Goal: Check status: Check status

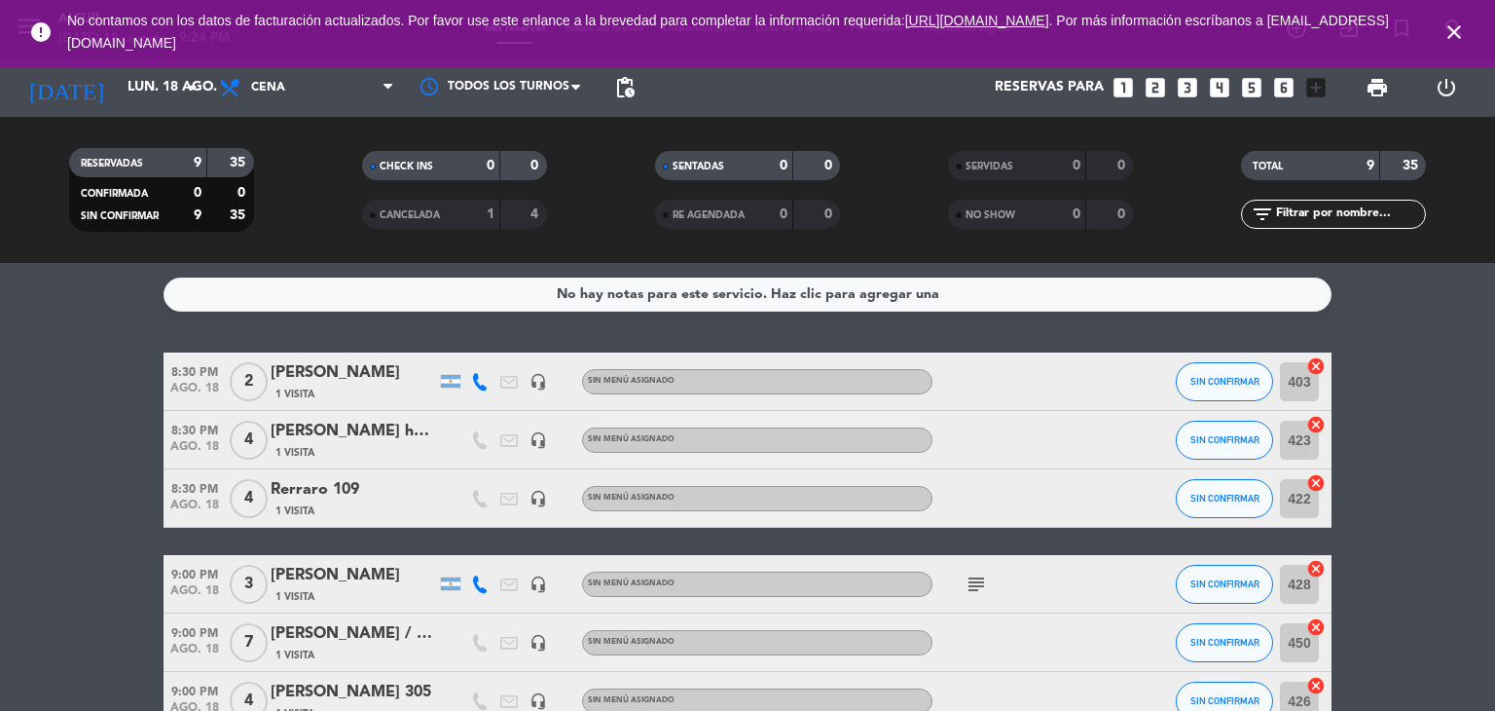
click at [1458, 28] on icon "close" at bounding box center [1454, 31] width 23 height 23
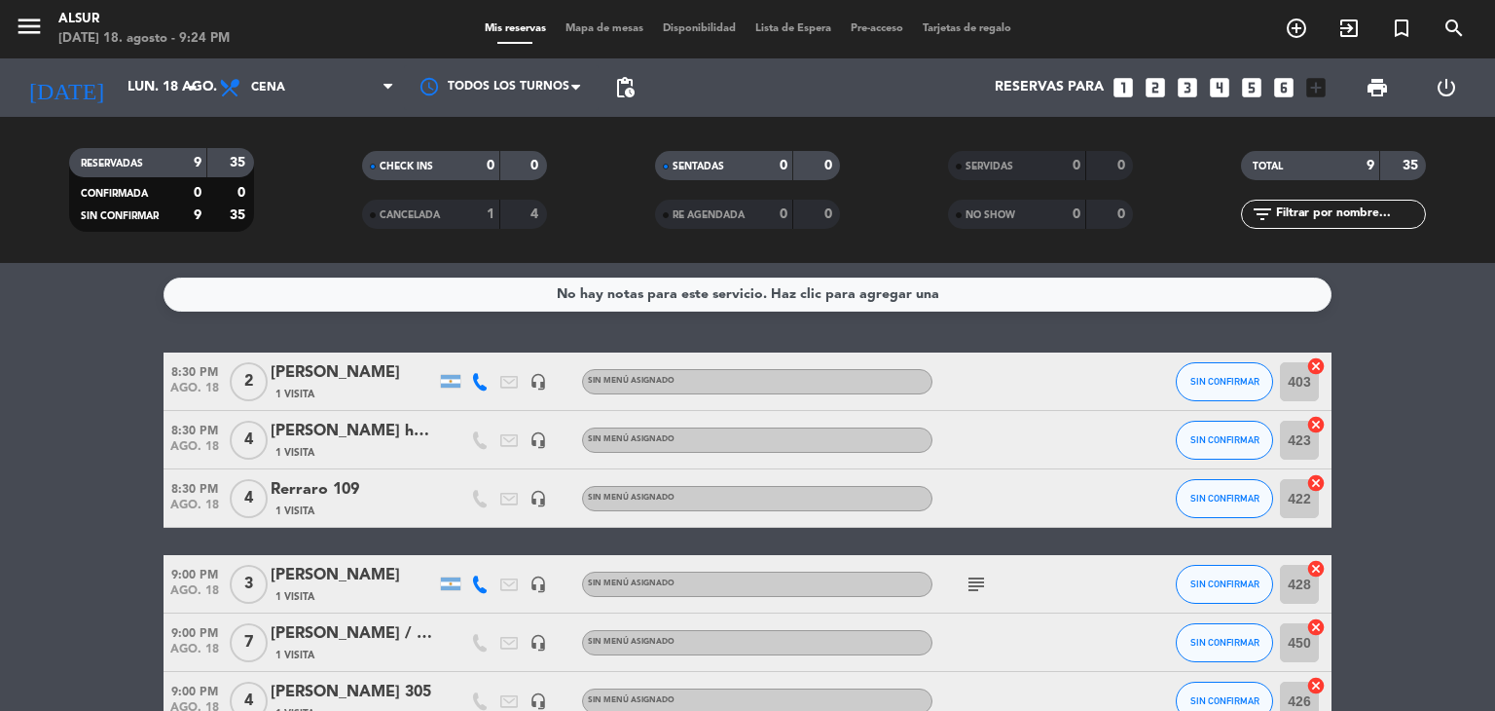
scroll to position [292, 0]
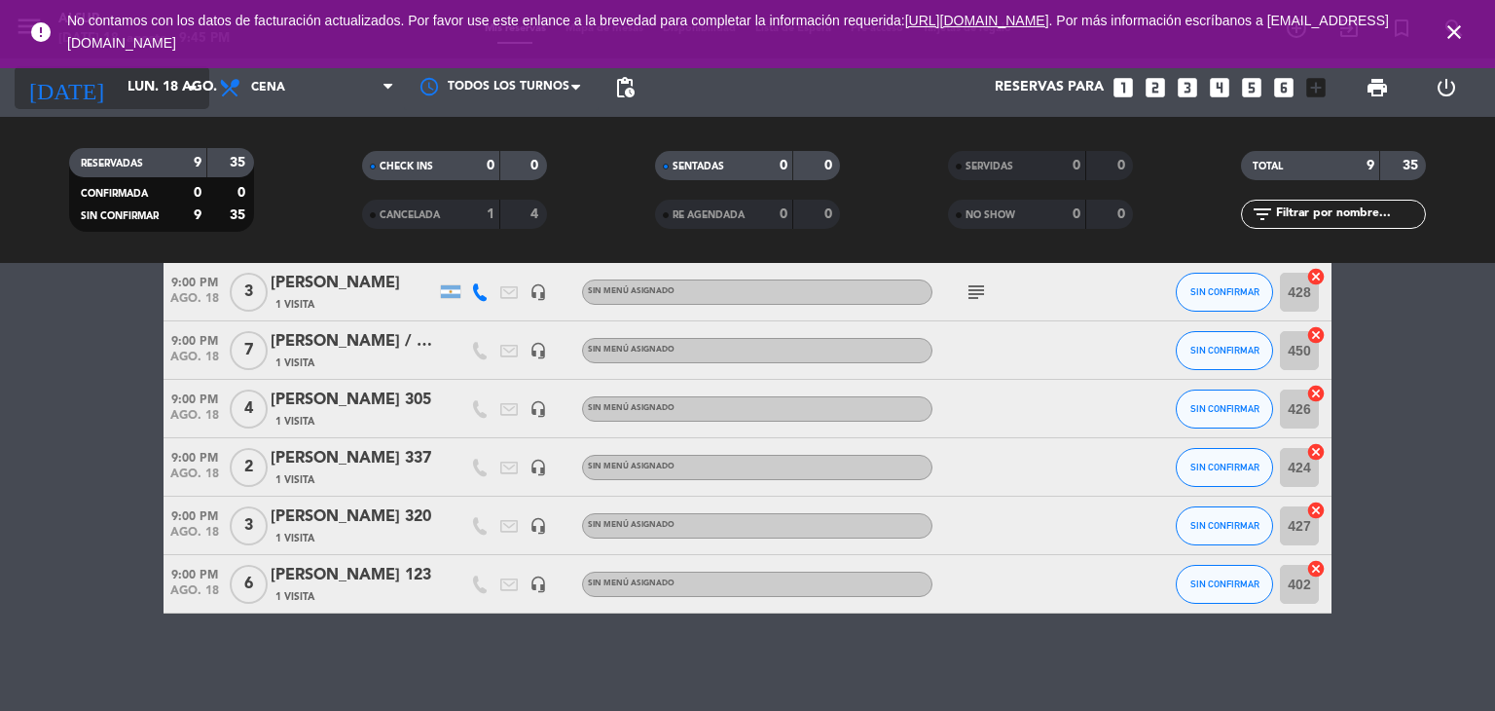
click at [179, 102] on input "lun. 18 ago." at bounding box center [210, 87] width 185 height 35
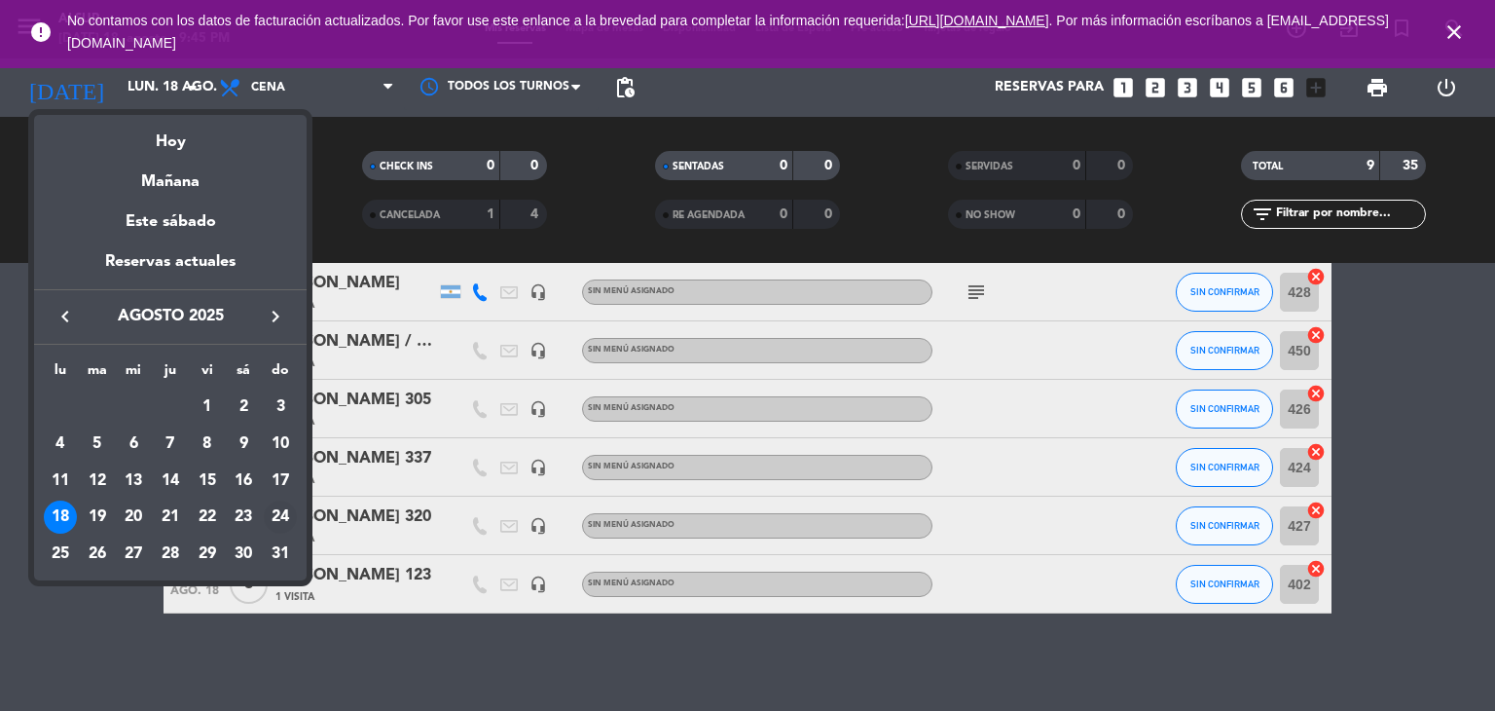
click at [273, 522] on div "24" at bounding box center [280, 516] width 33 height 33
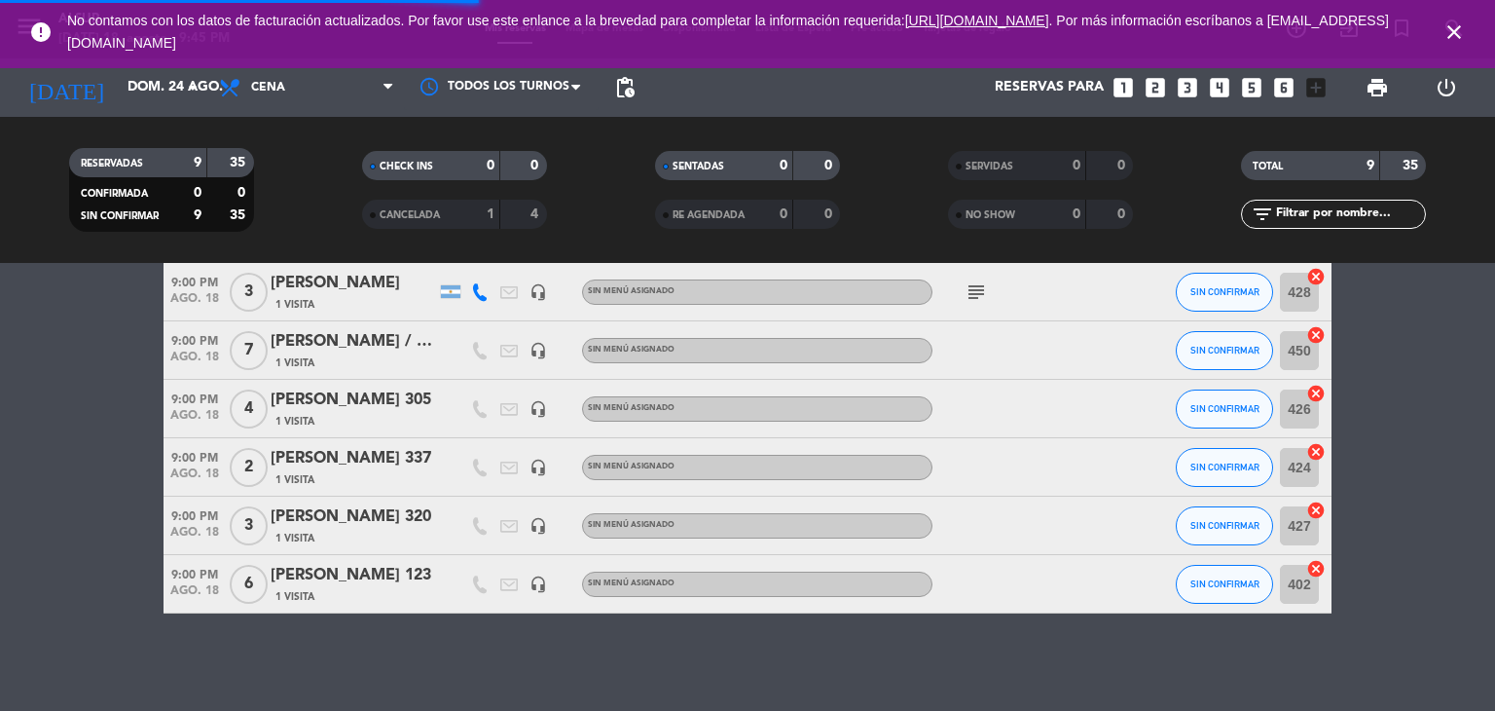
scroll to position [0, 0]
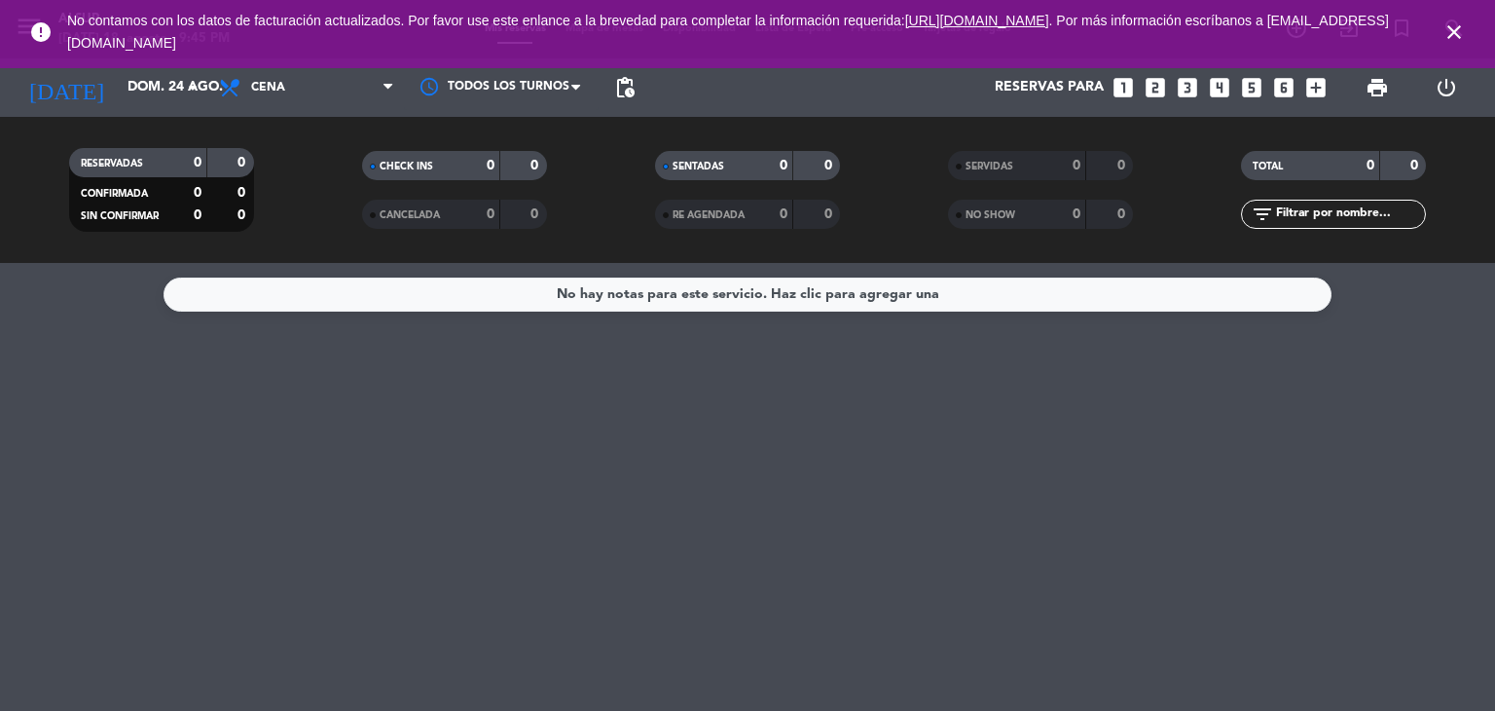
click at [1460, 28] on icon "close" at bounding box center [1454, 31] width 23 height 23
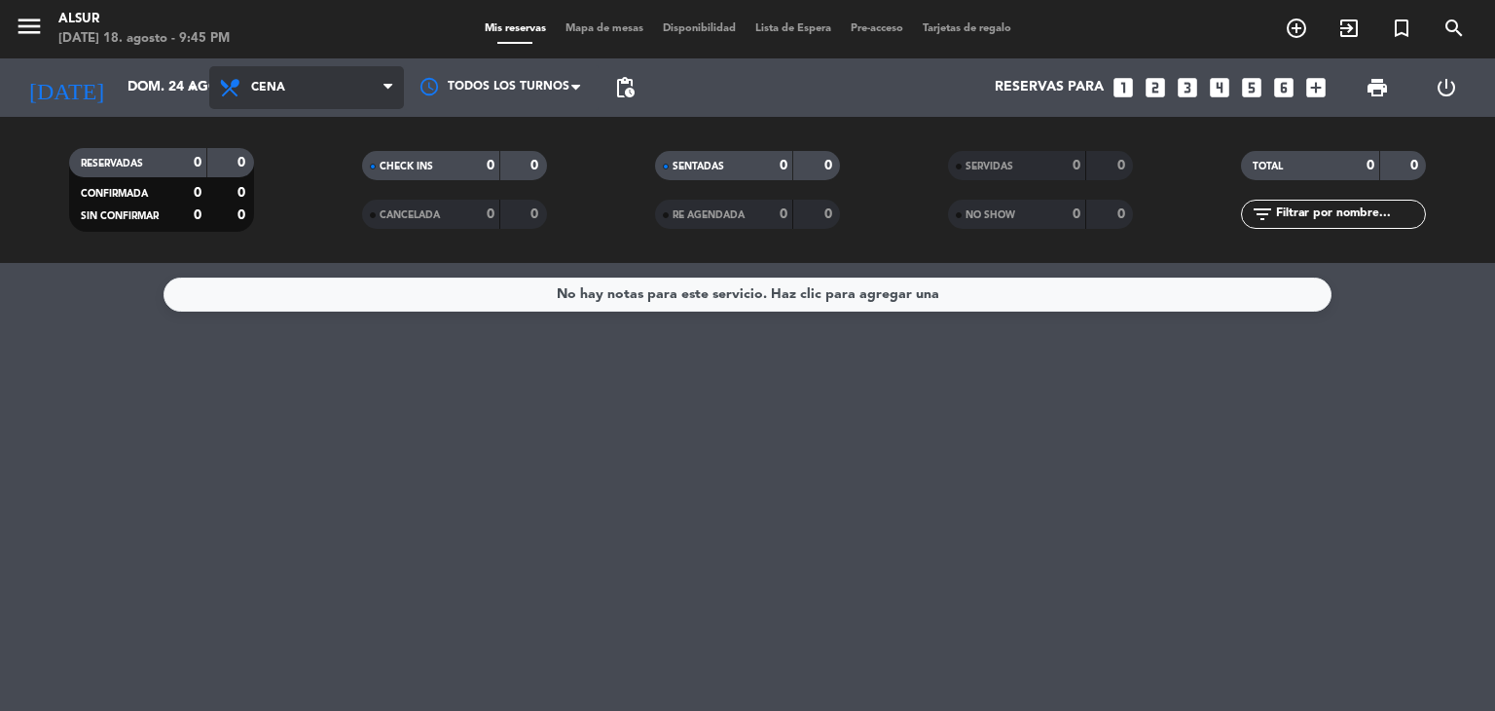
click at [313, 80] on span "Cena" at bounding box center [306, 87] width 195 height 43
click at [344, 219] on div "menu Alsur [DATE] 18. agosto - 9:45 PM Mis reservas Mapa de mesas Disponibilida…" at bounding box center [747, 131] width 1495 height 263
click at [311, 103] on span "Cena" at bounding box center [306, 87] width 195 height 43
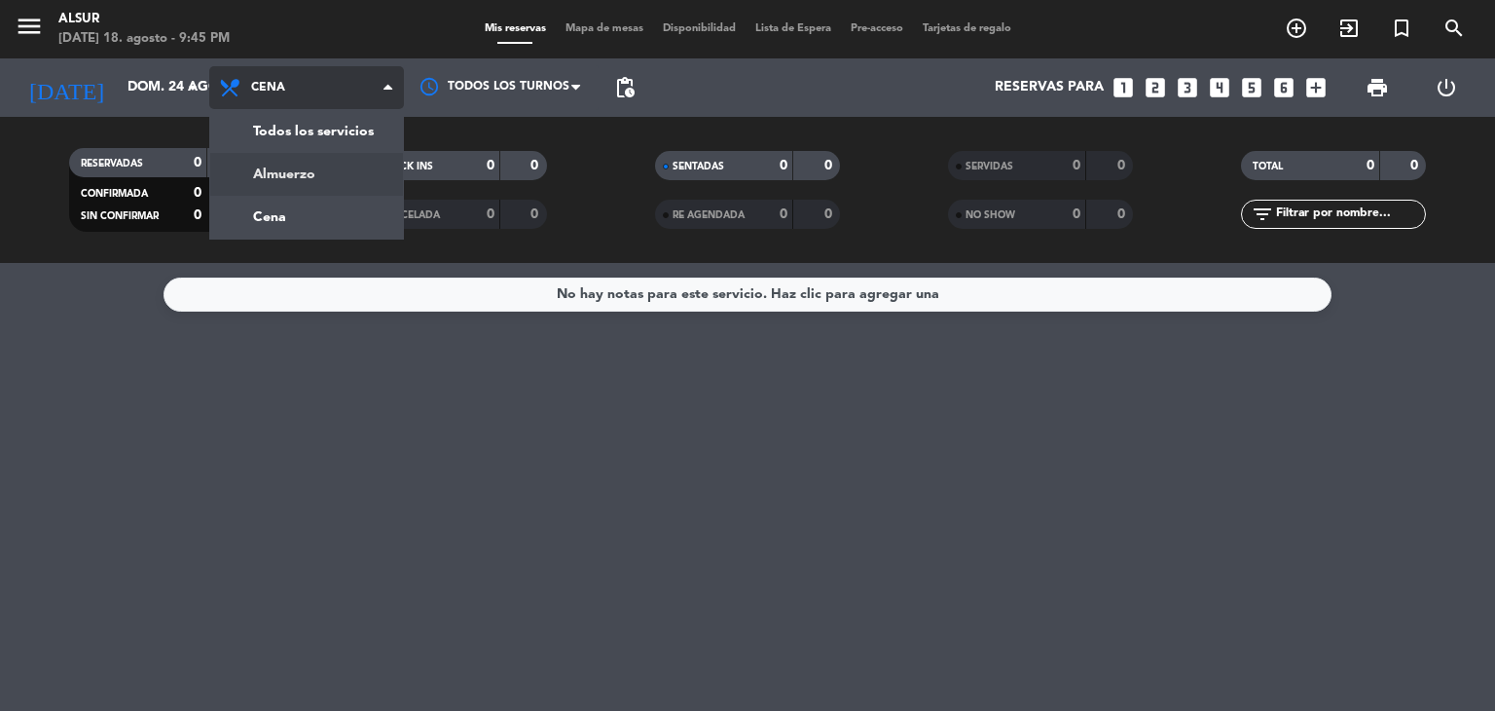
click at [310, 181] on div "menu Alsur [DATE] 18. agosto - 9:45 PM Mis reservas Mapa de mesas Disponibilida…" at bounding box center [747, 131] width 1495 height 263
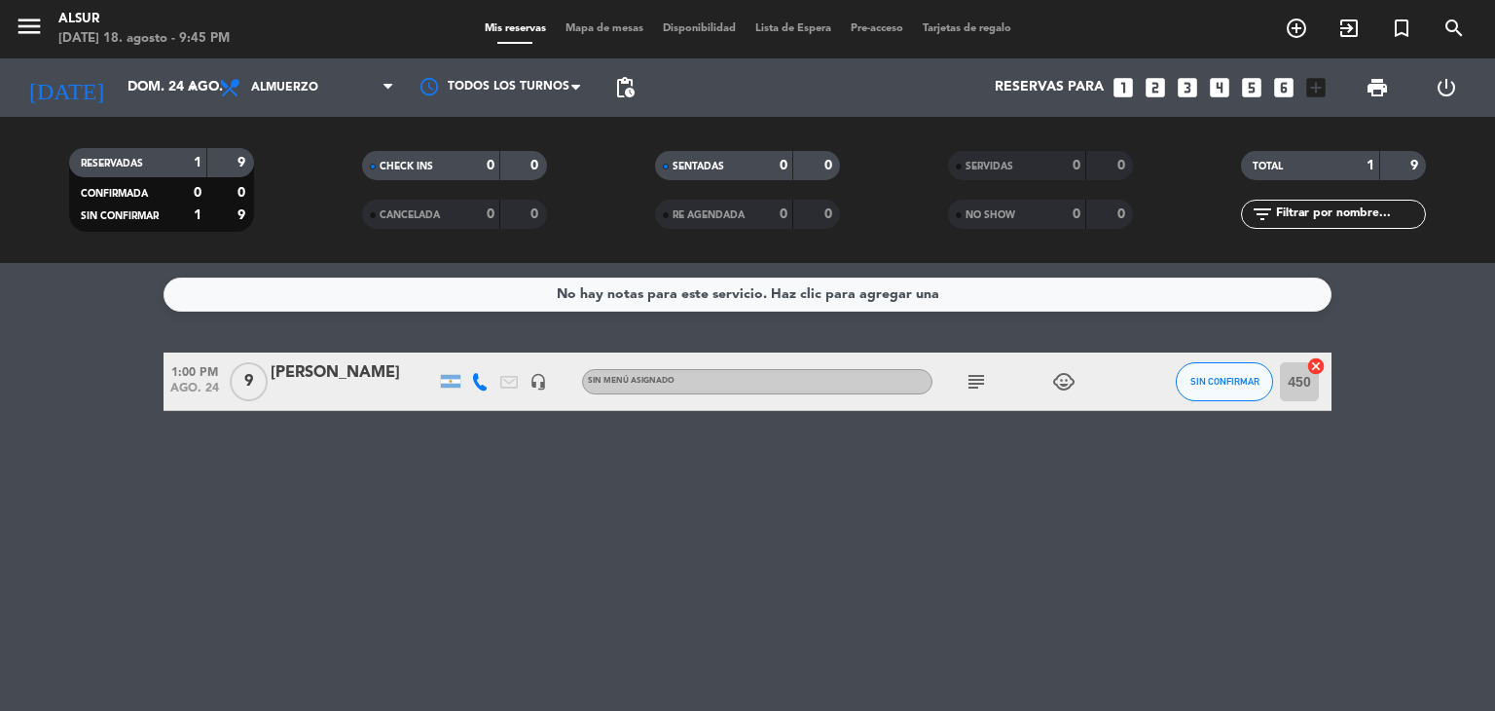
click at [349, 386] on div "[PERSON_NAME]" at bounding box center [354, 372] width 166 height 25
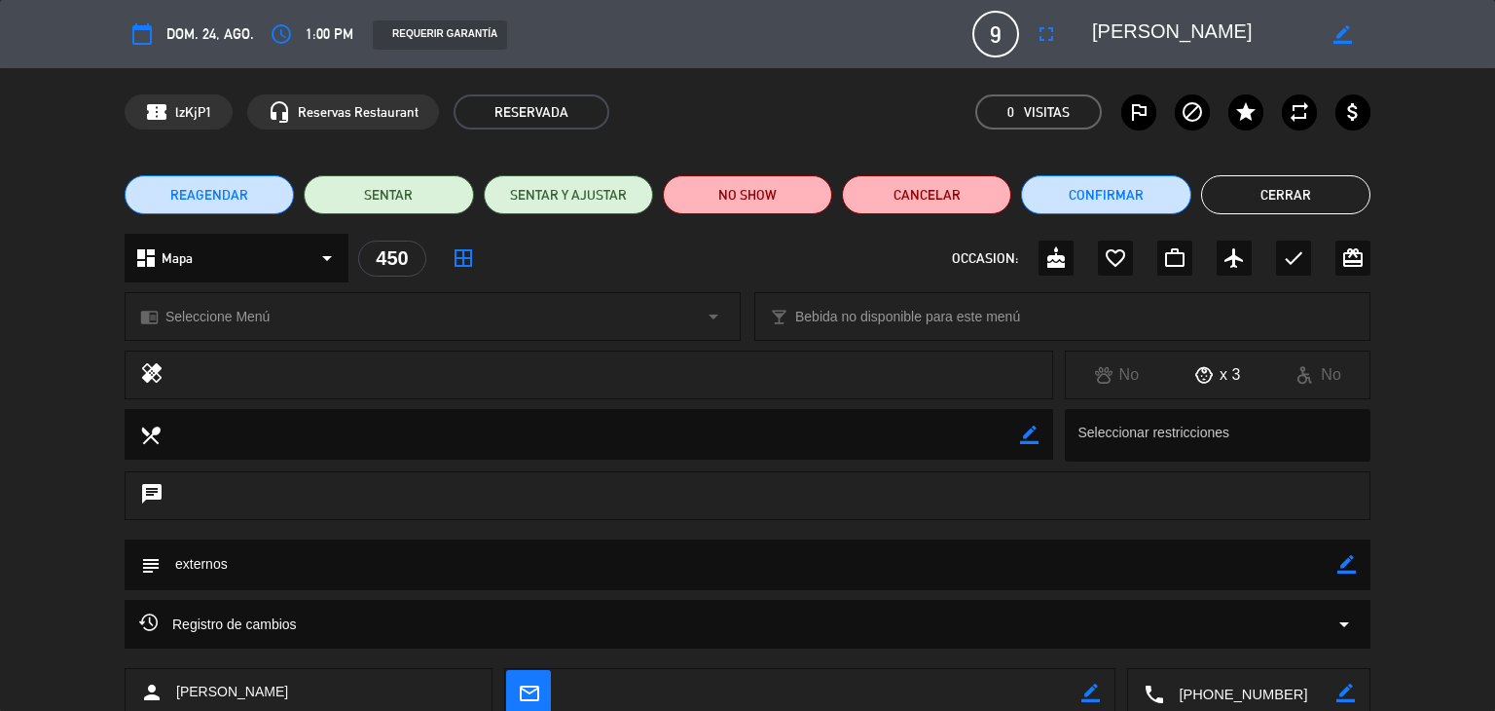
click at [1311, 196] on button "Cerrar" at bounding box center [1285, 194] width 169 height 39
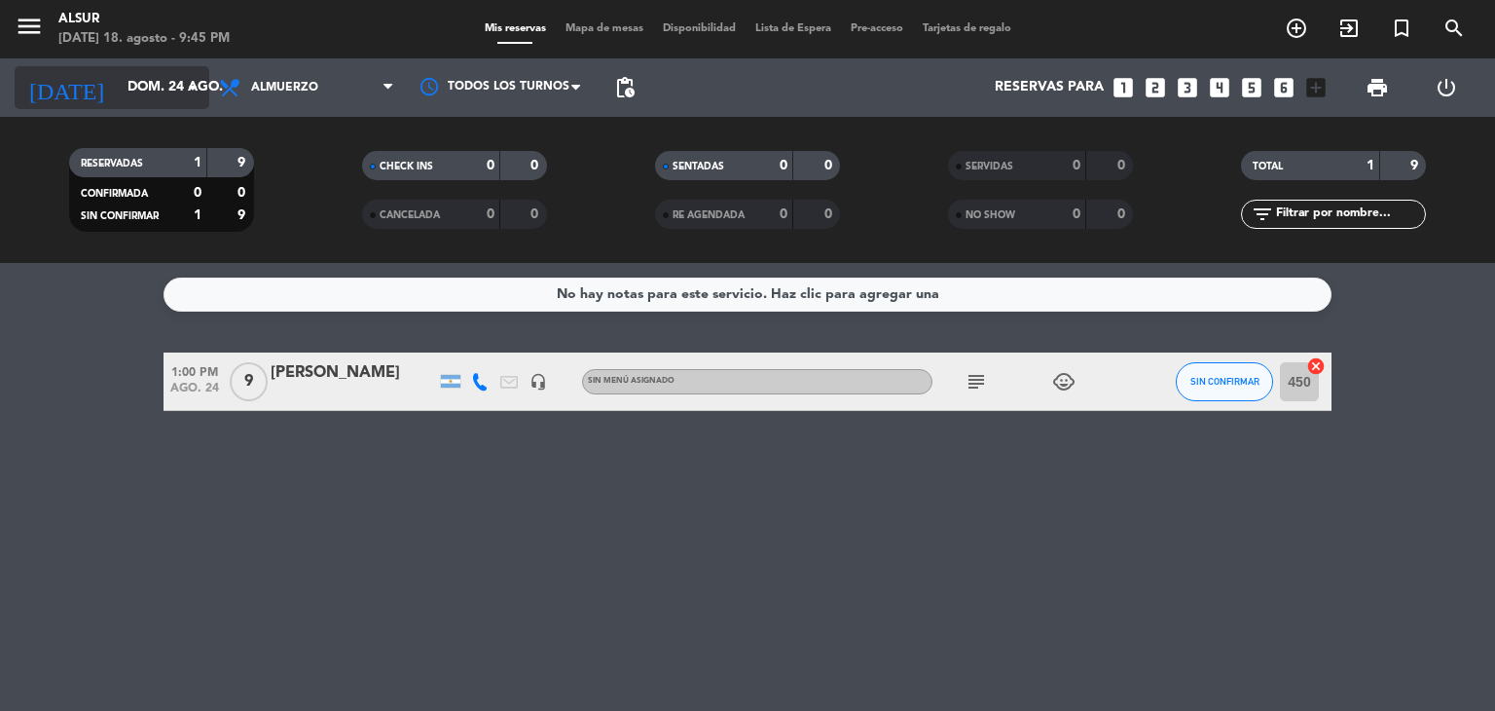
click at [118, 92] on input "dom. 24 ago." at bounding box center [210, 87] width 185 height 35
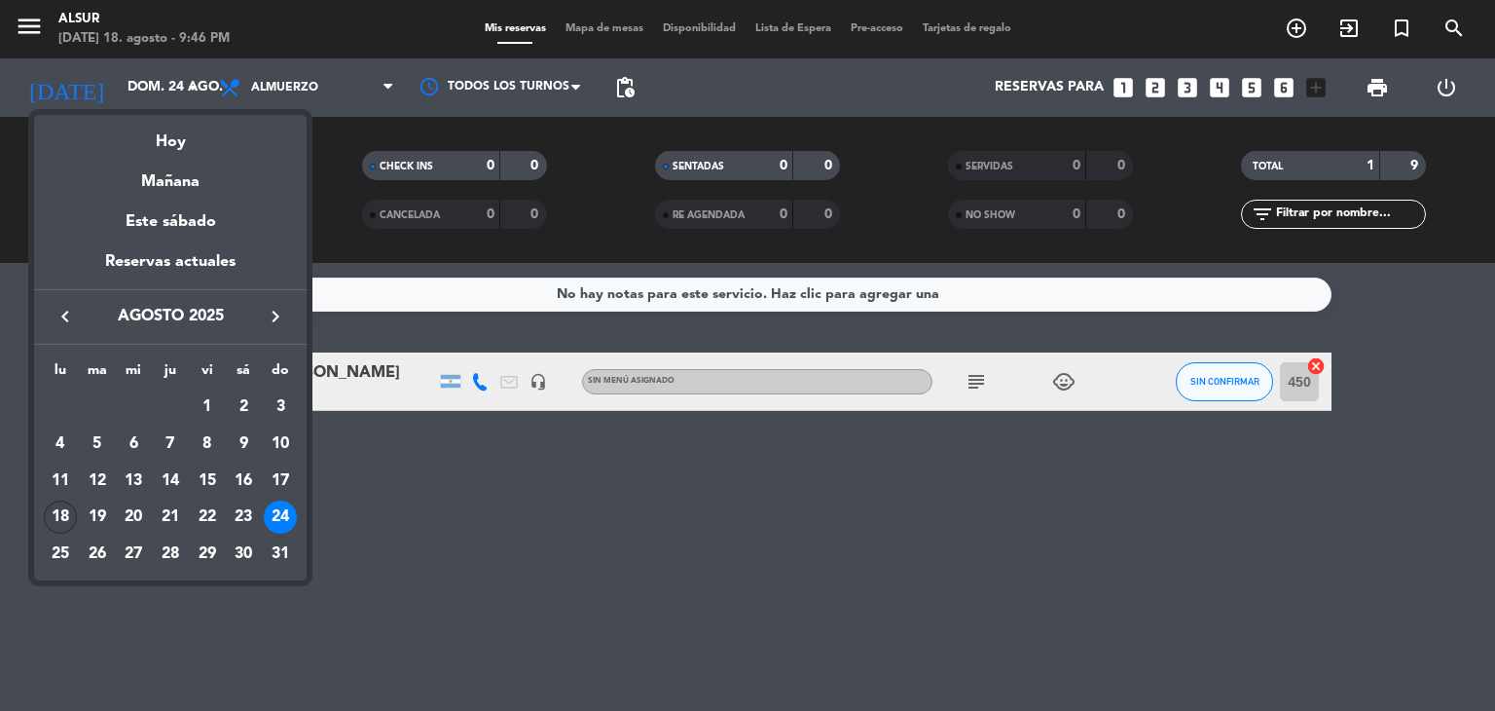
click at [58, 518] on div "18" at bounding box center [60, 516] width 33 height 33
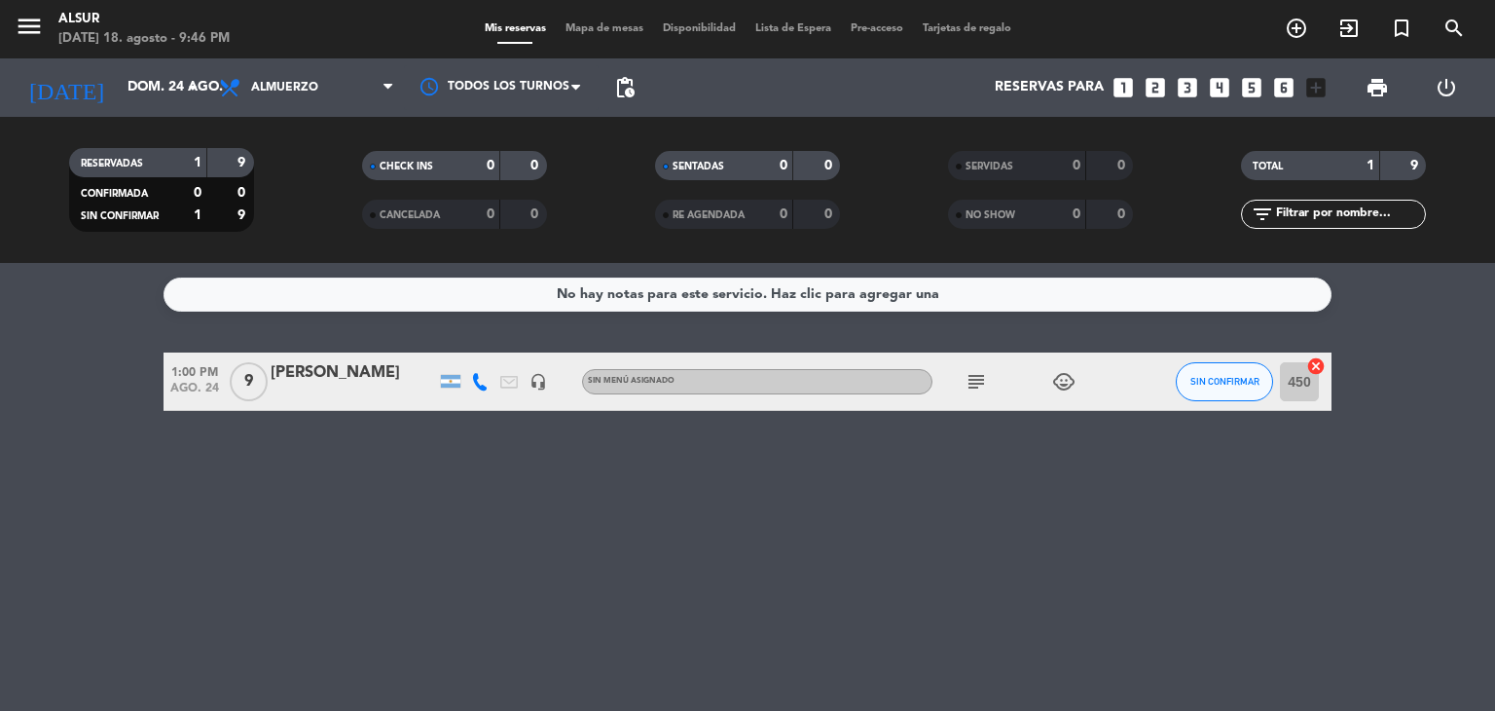
type input "lun. 18 ago."
click at [308, 54] on div "menu Alsur [DATE] 18. agosto - 9:46 PM Mis reservas Mapa de mesas Disponibilida…" at bounding box center [747, 29] width 1495 height 58
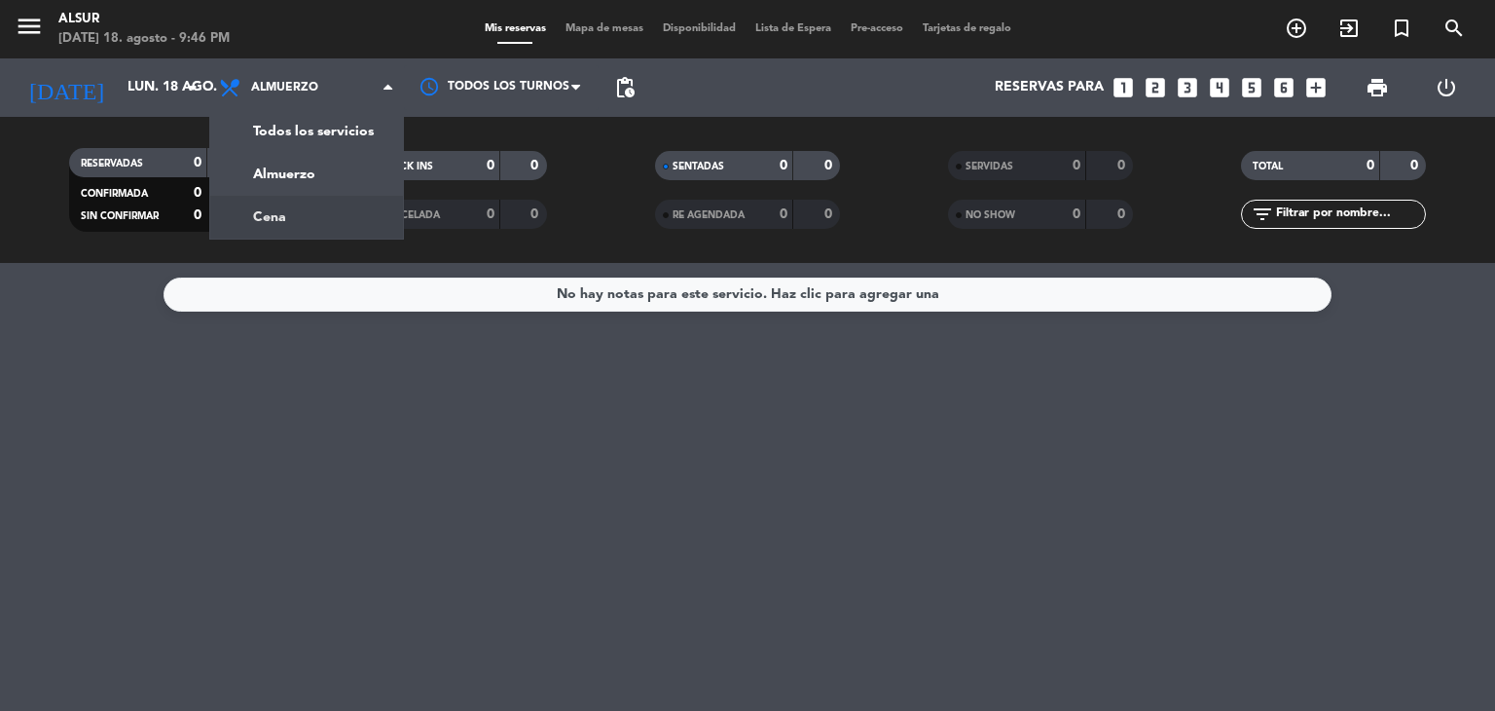
click at [289, 223] on div "menu Alsur [DATE] 18. agosto - 9:46 PM Mis reservas Mapa de mesas Disponibilida…" at bounding box center [747, 131] width 1495 height 263
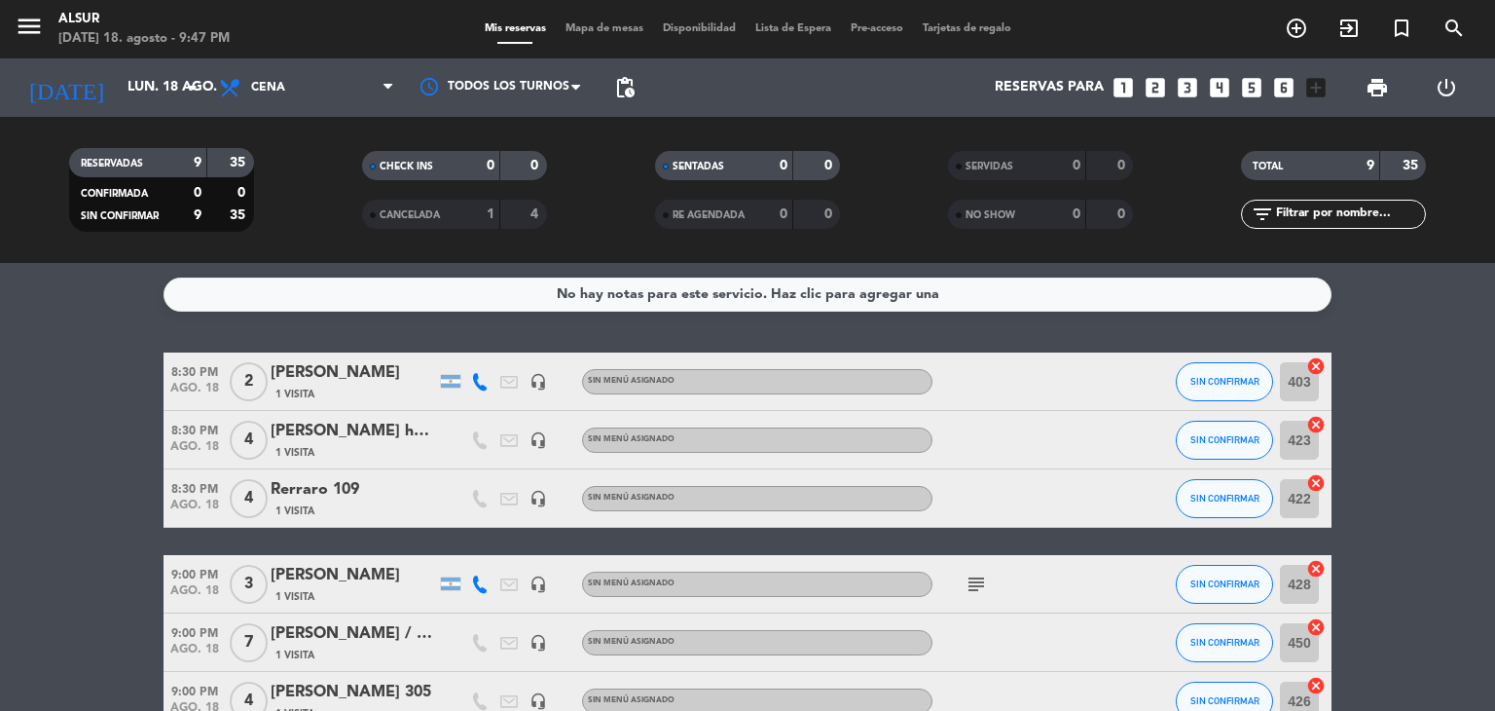
click at [0, 456] on bookings-row "8:30 PM [DATE] 2 [PERSON_NAME] 1 Visita headset_mic Sin menú asignado SIN CONFI…" at bounding box center [747, 628] width 1495 height 553
